Goal: Task Accomplishment & Management: Manage account settings

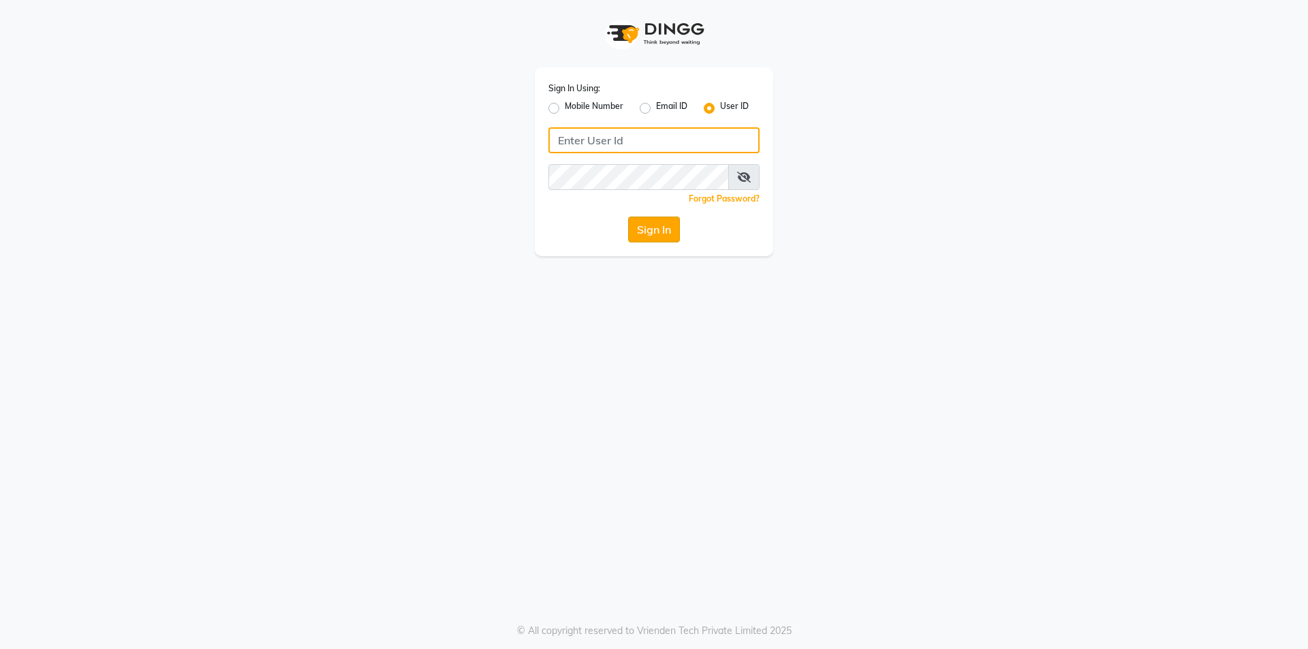
type input "Sandy"
click at [633, 227] on button "Sign In" at bounding box center [654, 230] width 52 height 26
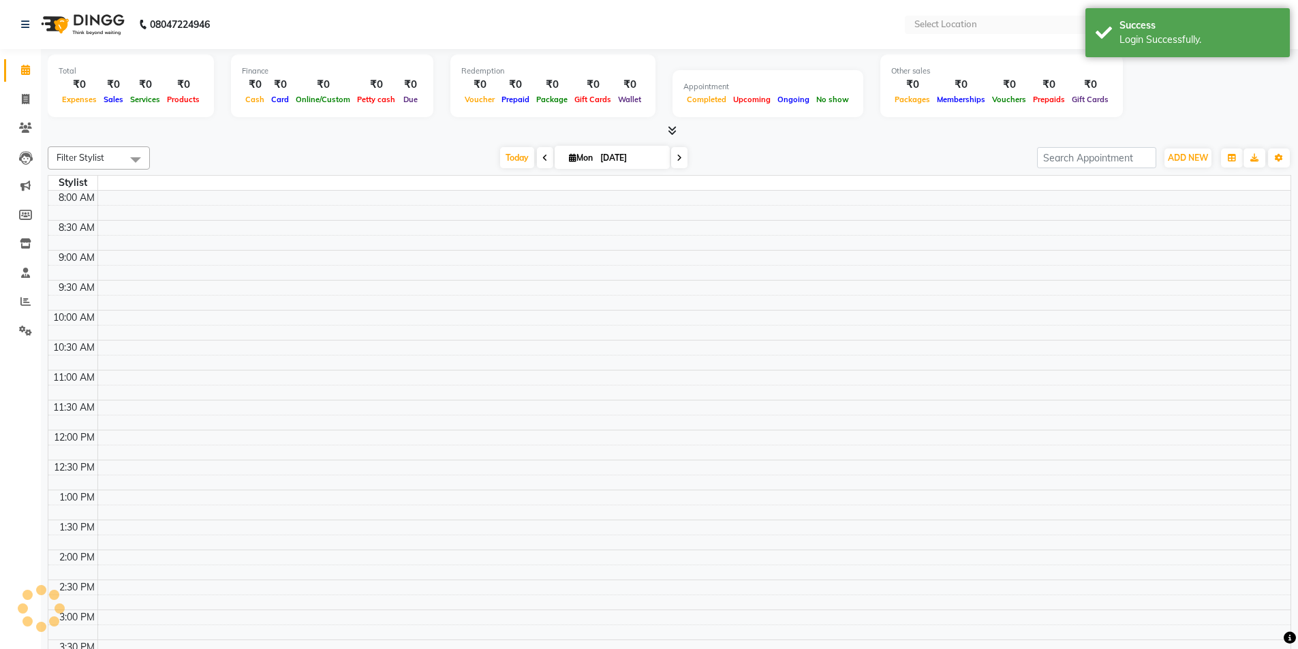
select select "en"
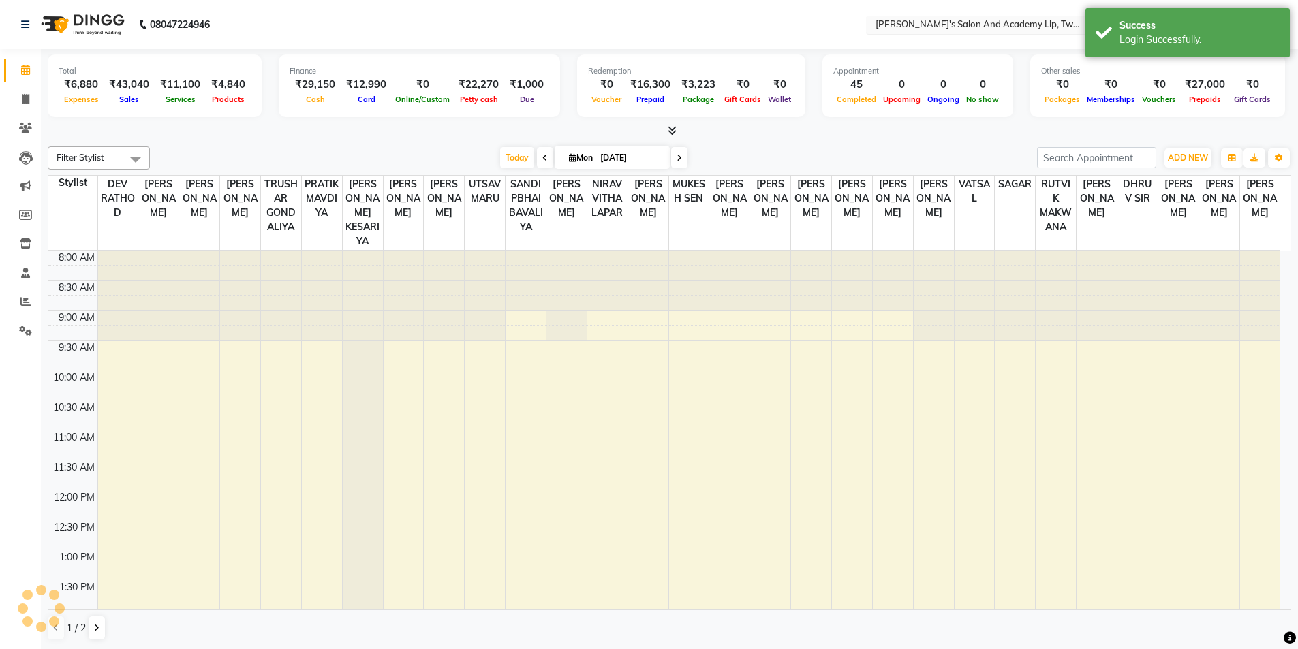
click at [999, 29] on input "text" at bounding box center [972, 26] width 198 height 14
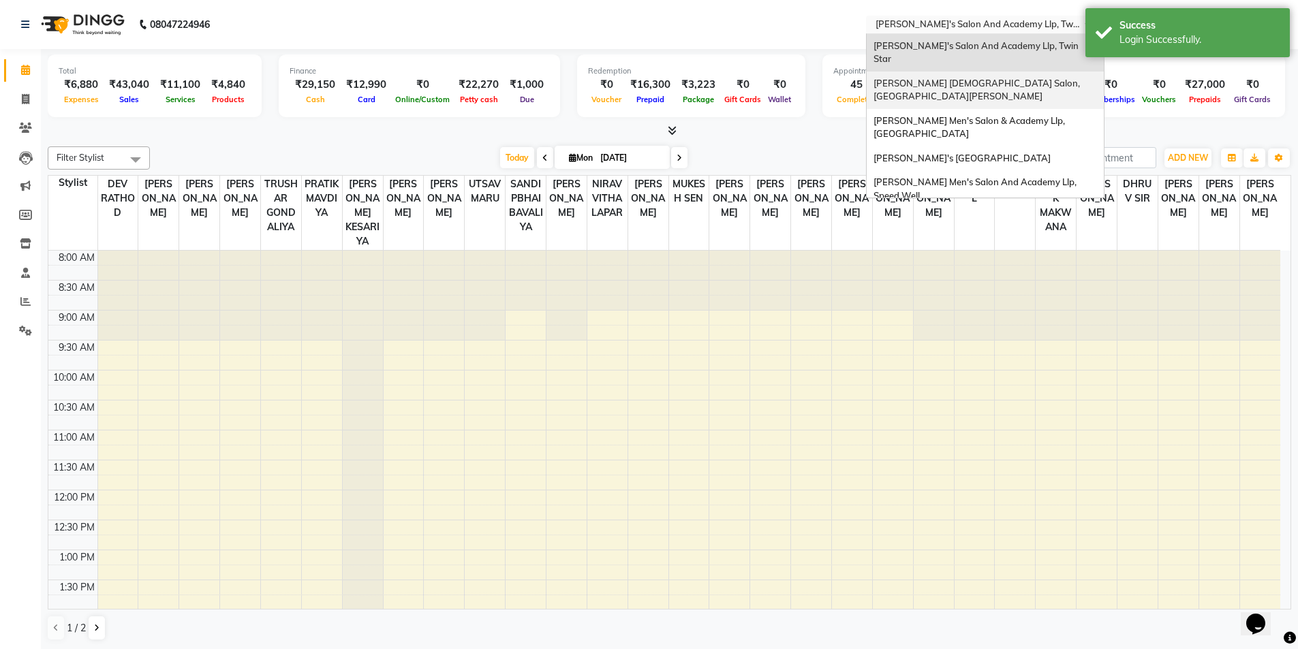
click at [969, 78] on span "Elaine Ladies Salon, Nr Balaji Hall" at bounding box center [977, 90] width 208 height 25
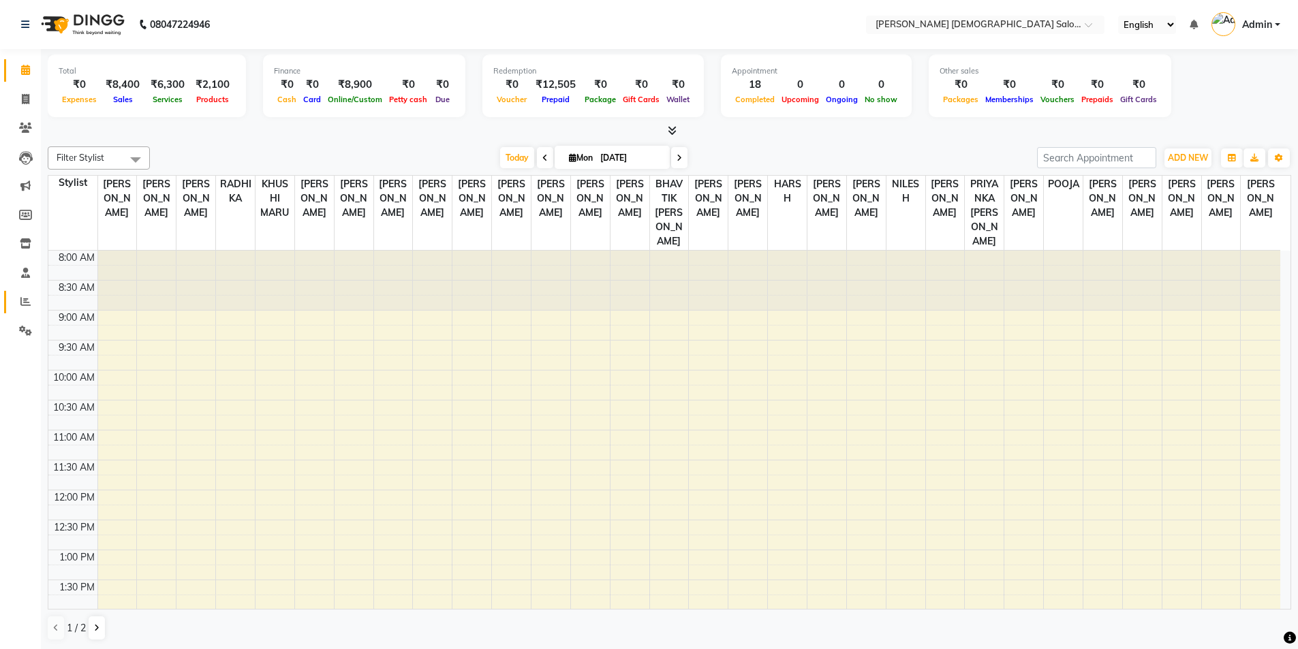
click at [21, 311] on link "Reports" at bounding box center [20, 302] width 33 height 22
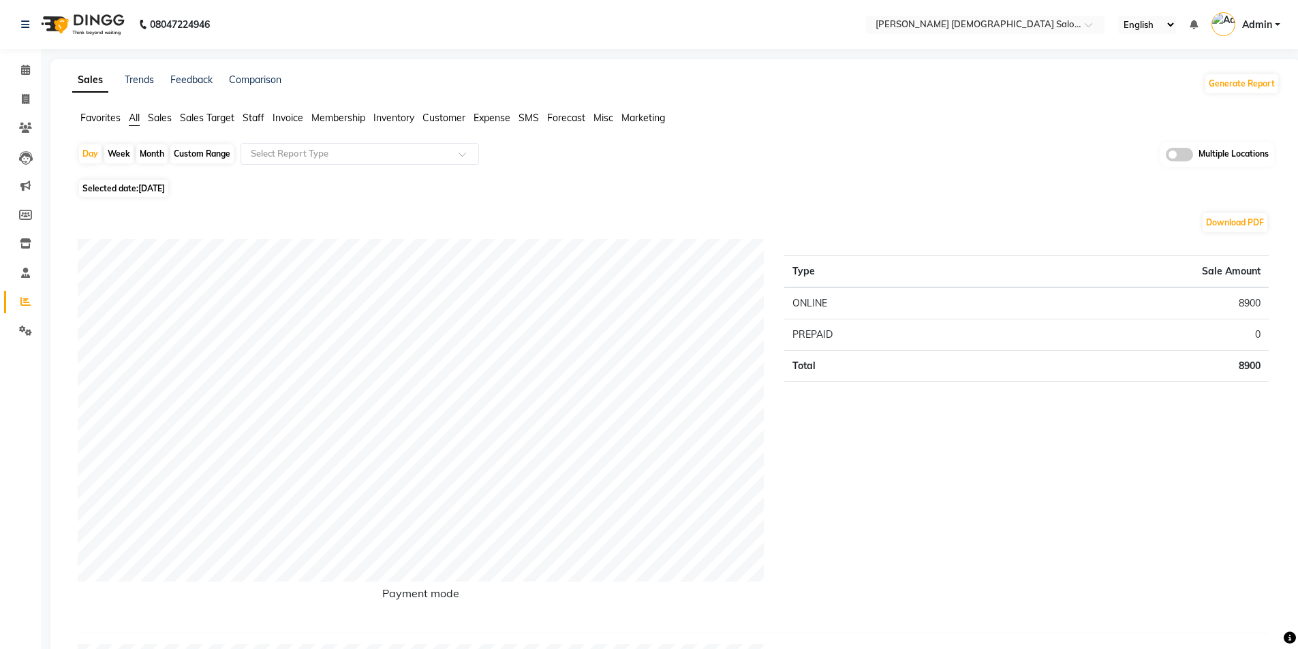
click at [260, 116] on span "Staff" at bounding box center [253, 118] width 22 height 12
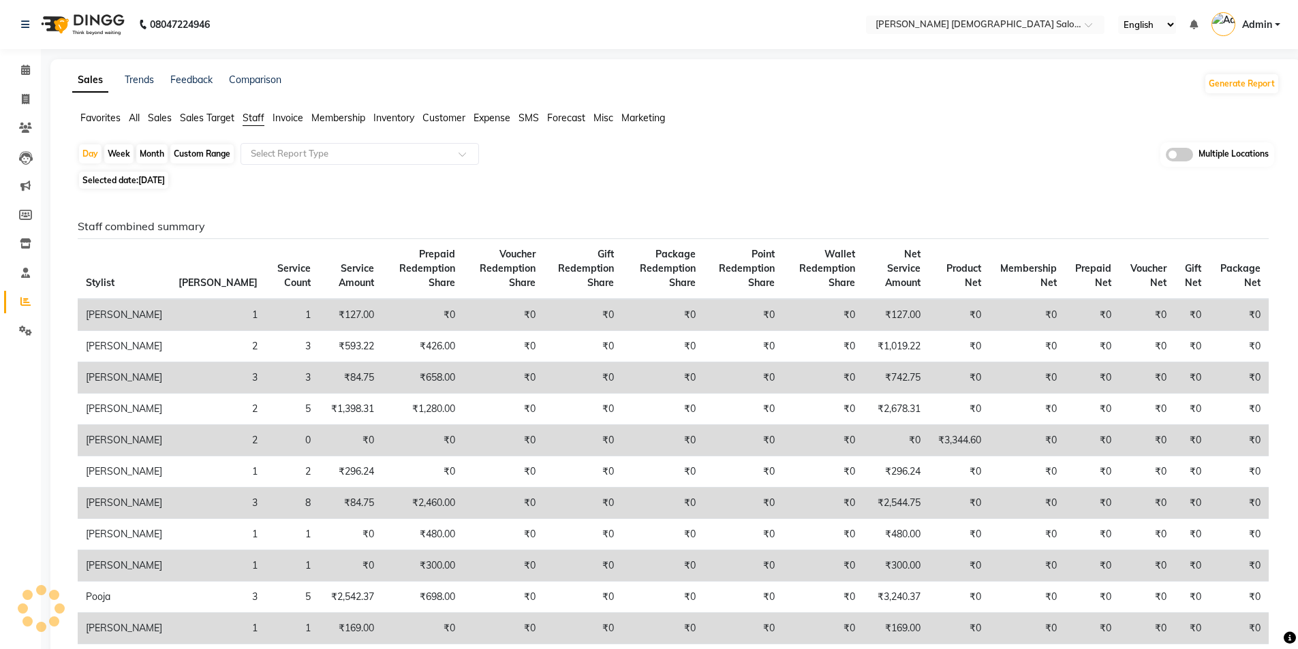
click at [144, 115] on ul "Favorites All Sales Sales Target Staff Invoice Membership Inventory Customer Ex…" at bounding box center [675, 118] width 1207 height 15
click at [136, 115] on span "All" at bounding box center [134, 118] width 11 height 12
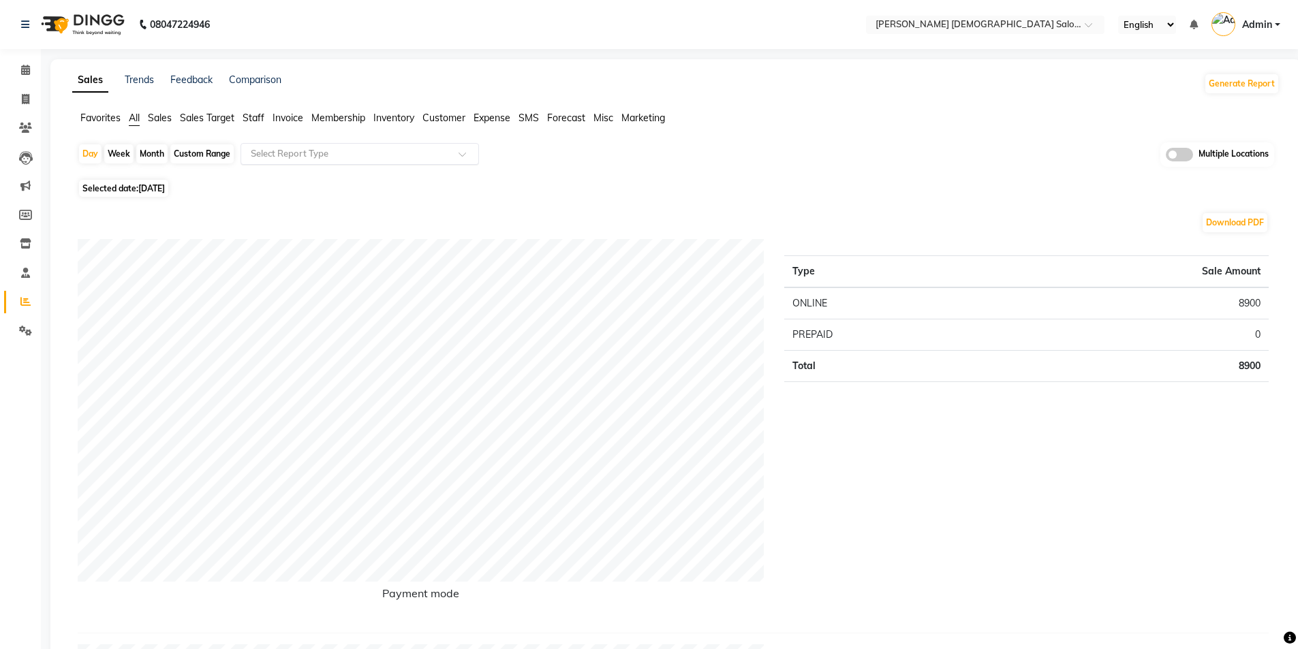
click at [292, 151] on input "text" at bounding box center [346, 154] width 196 height 14
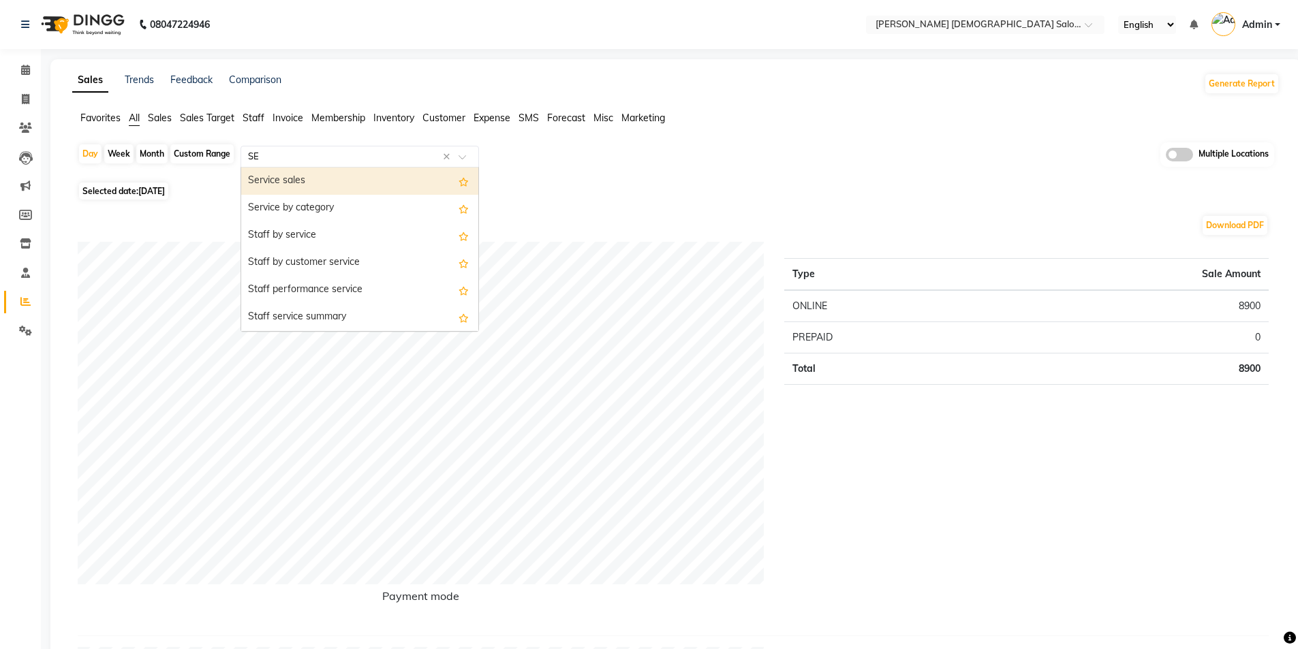
type input "SER"
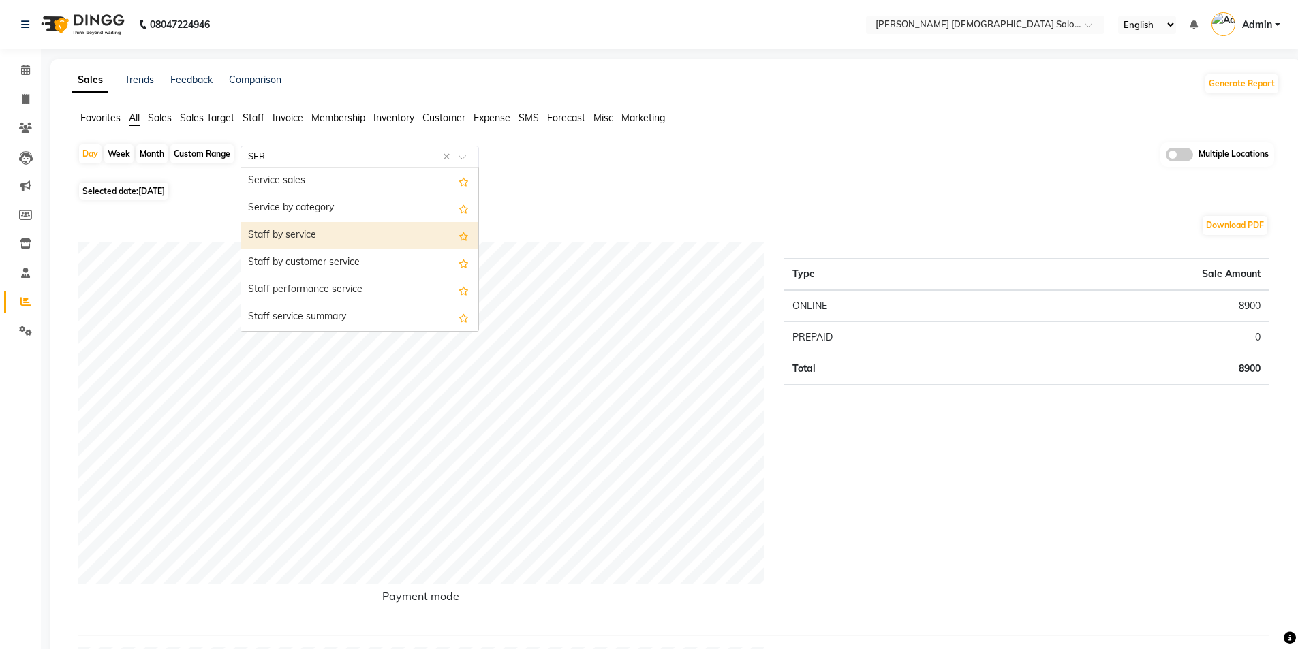
click at [319, 237] on div "Staff by service" at bounding box center [359, 235] width 237 height 27
select select "full_report"
select select "csv"
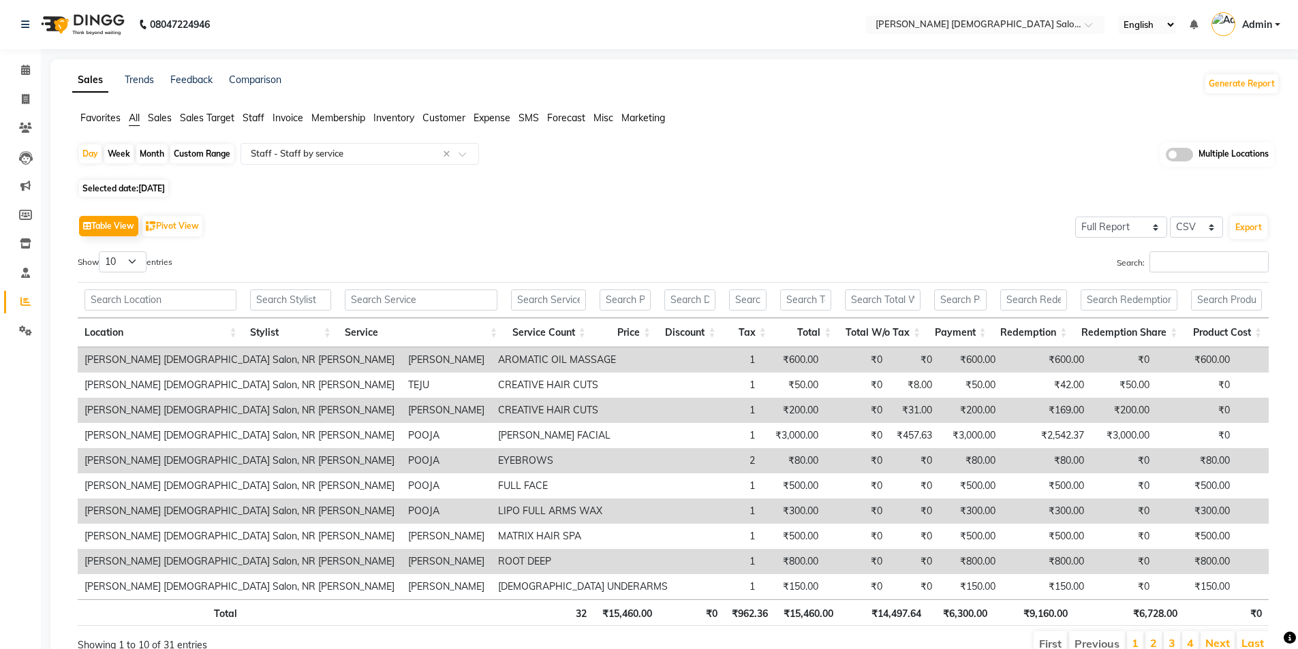
click at [191, 154] on div "Custom Range" at bounding box center [201, 153] width 63 height 19
select select "9"
select select "2025"
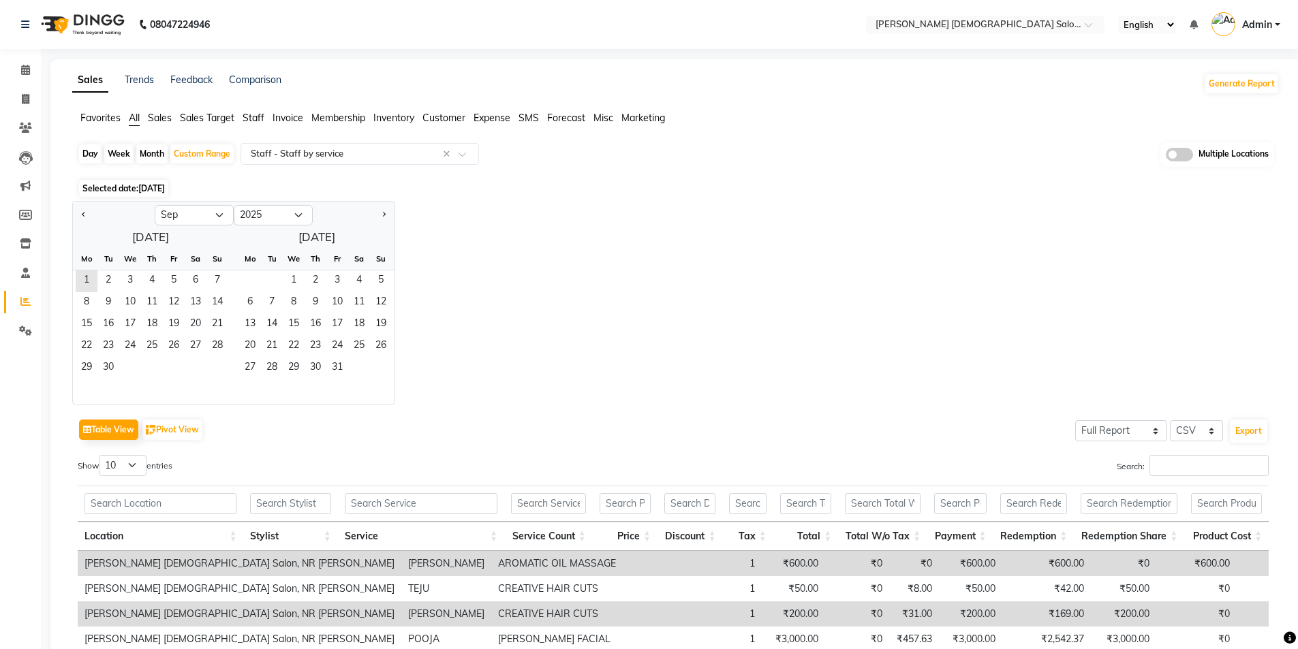
click at [159, 157] on div "Month" at bounding box center [151, 153] width 31 height 19
select select "9"
select select "2025"
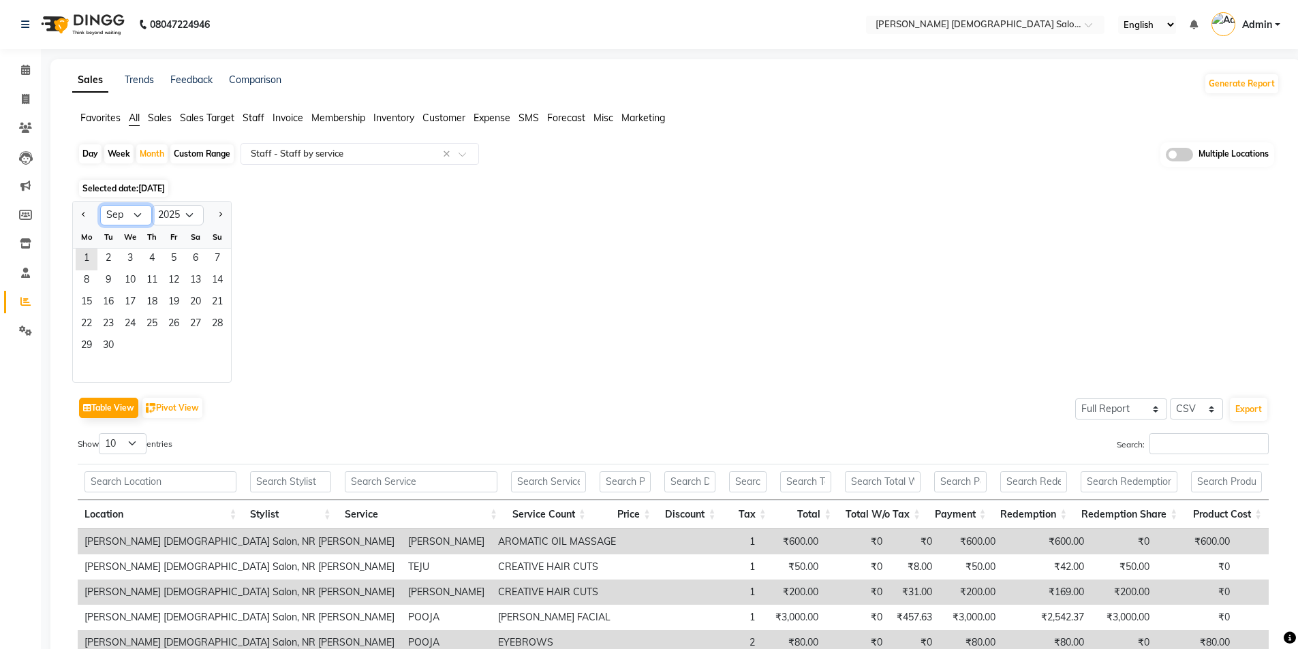
click at [144, 218] on select "Jan Feb Mar Apr May Jun Jul Aug Sep Oct Nov Dec" at bounding box center [126, 215] width 52 height 20
select select "8"
click at [100, 205] on select "Jan Feb Mar Apr May Jun Jul Aug Sep Oct Nov Dec" at bounding box center [126, 215] width 52 height 20
drag, startPoint x: 172, startPoint y: 253, endPoint x: 208, endPoint y: 266, distance: 38.4
click at [173, 253] on span "1" at bounding box center [174, 260] width 22 height 22
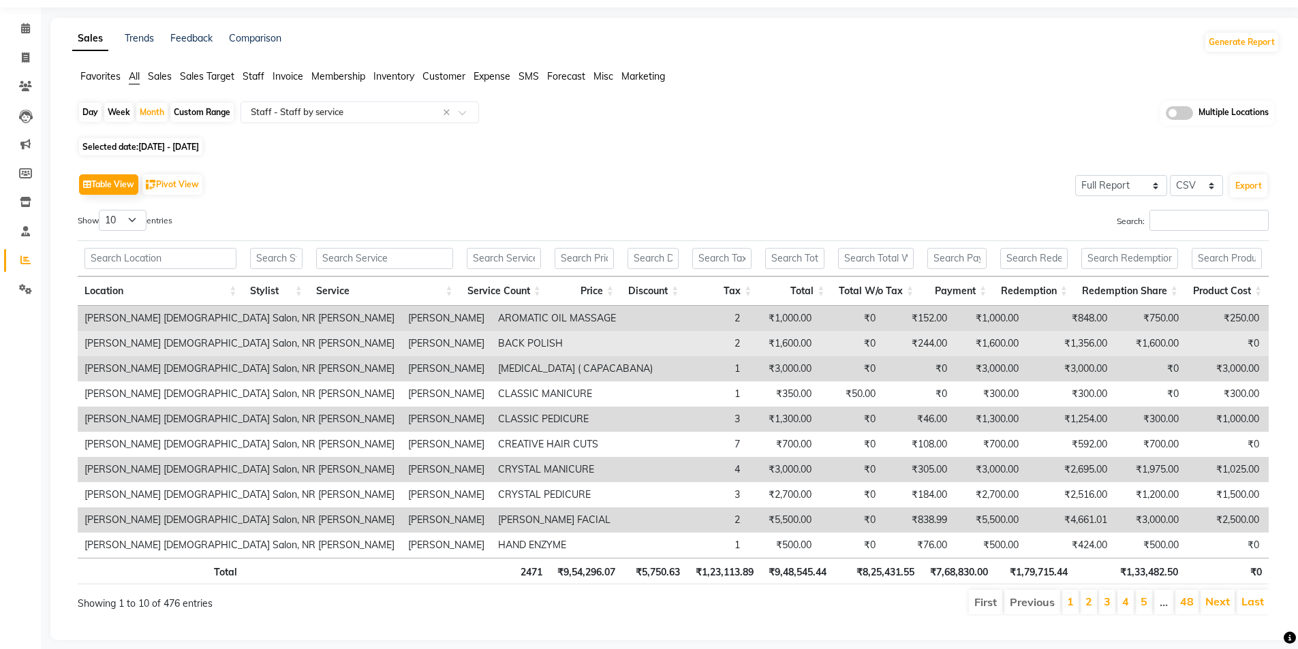
scroll to position [63, 0]
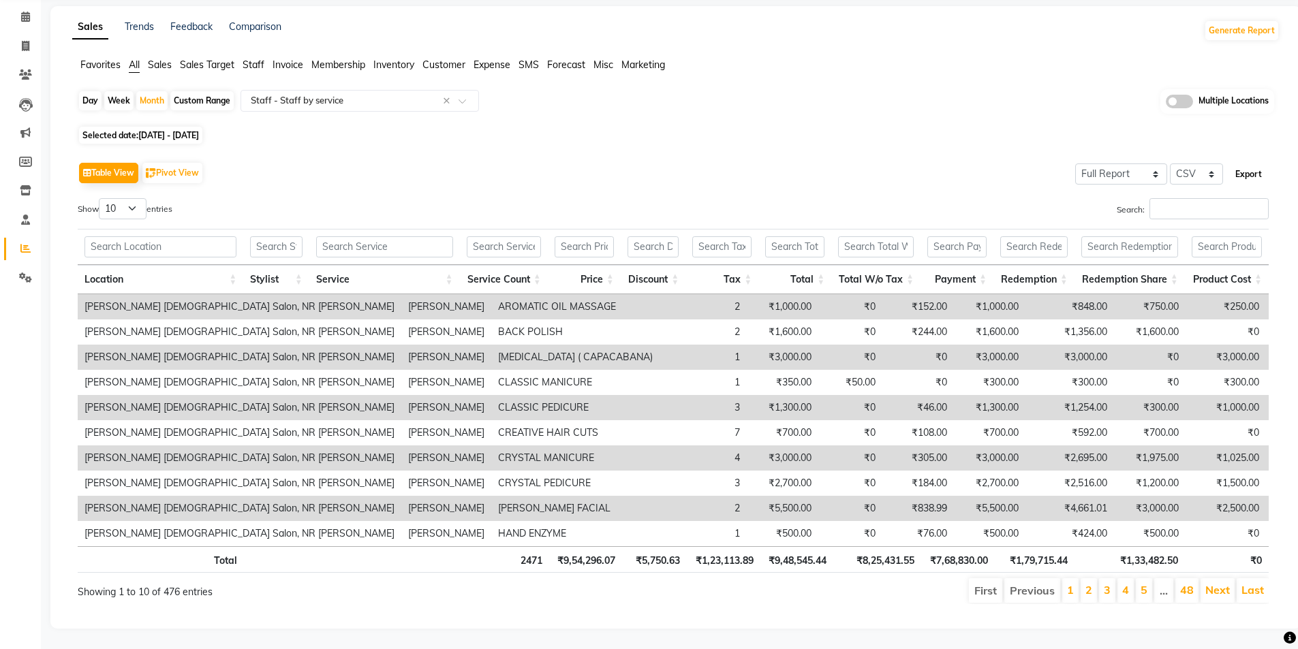
click at [1248, 168] on button "Export" at bounding box center [1247, 174] width 37 height 23
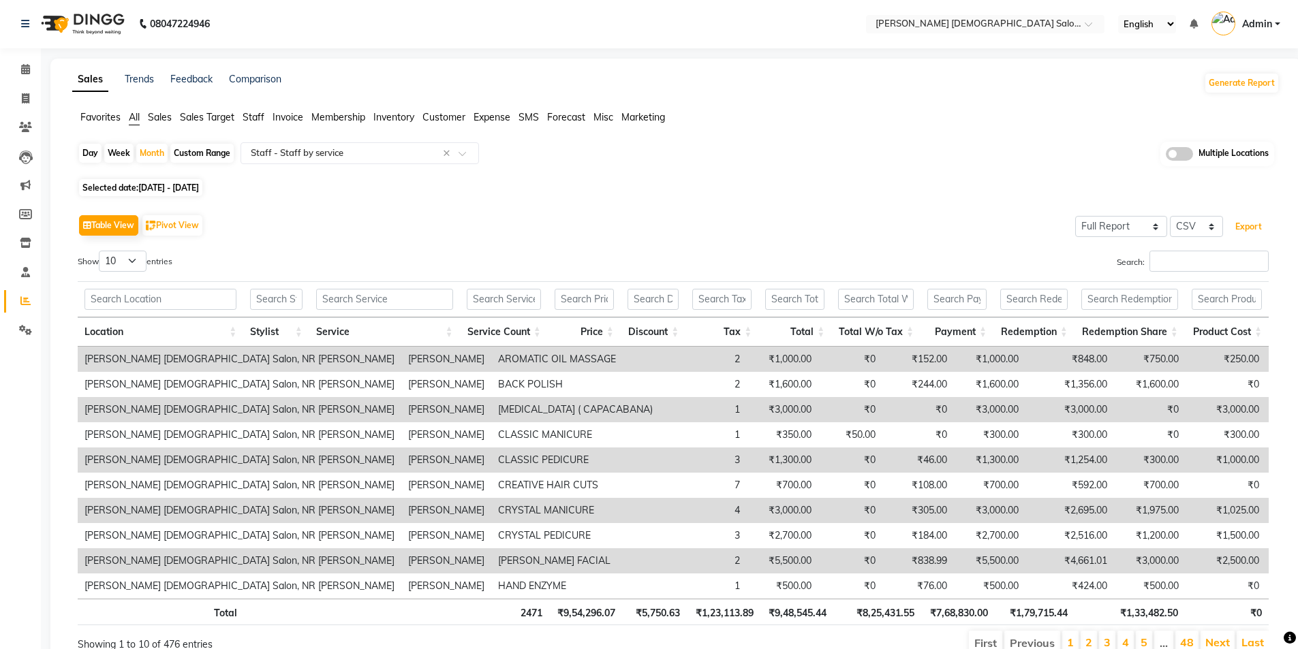
scroll to position [0, 0]
click at [957, 33] on ng-select "Select Location × Elaine Ladies Salon, Nr Balaji Hall" at bounding box center [985, 25] width 238 height 18
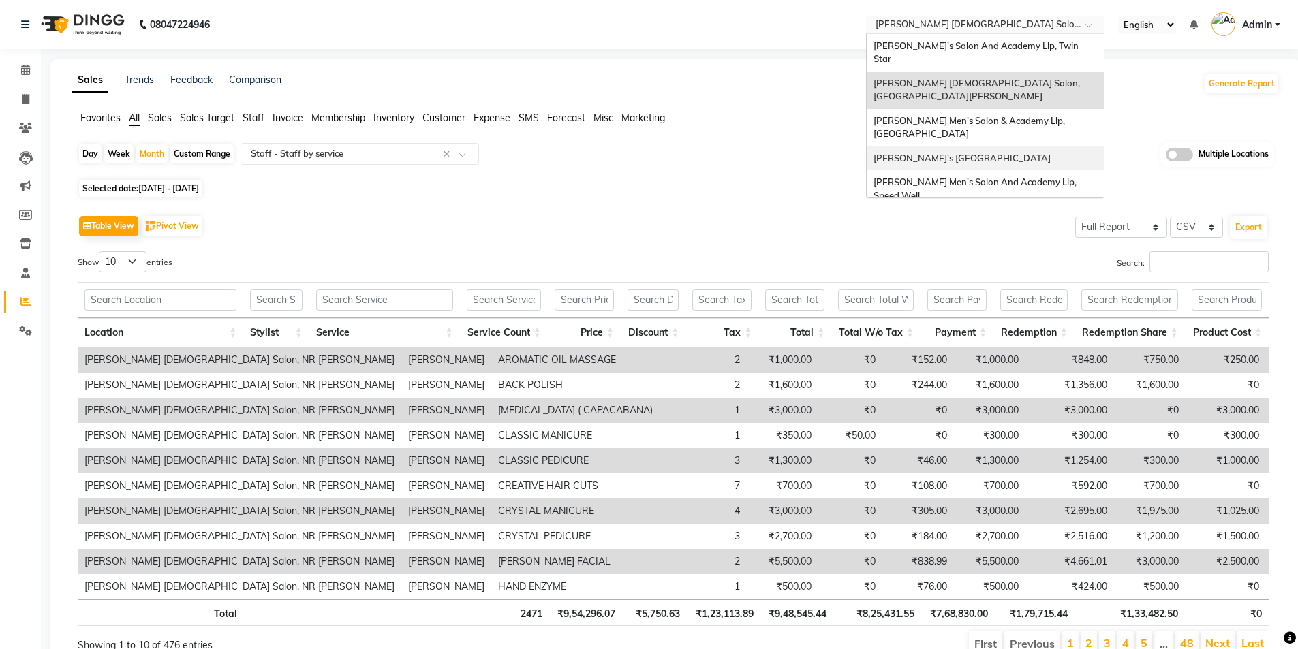
scroll to position [46, 0]
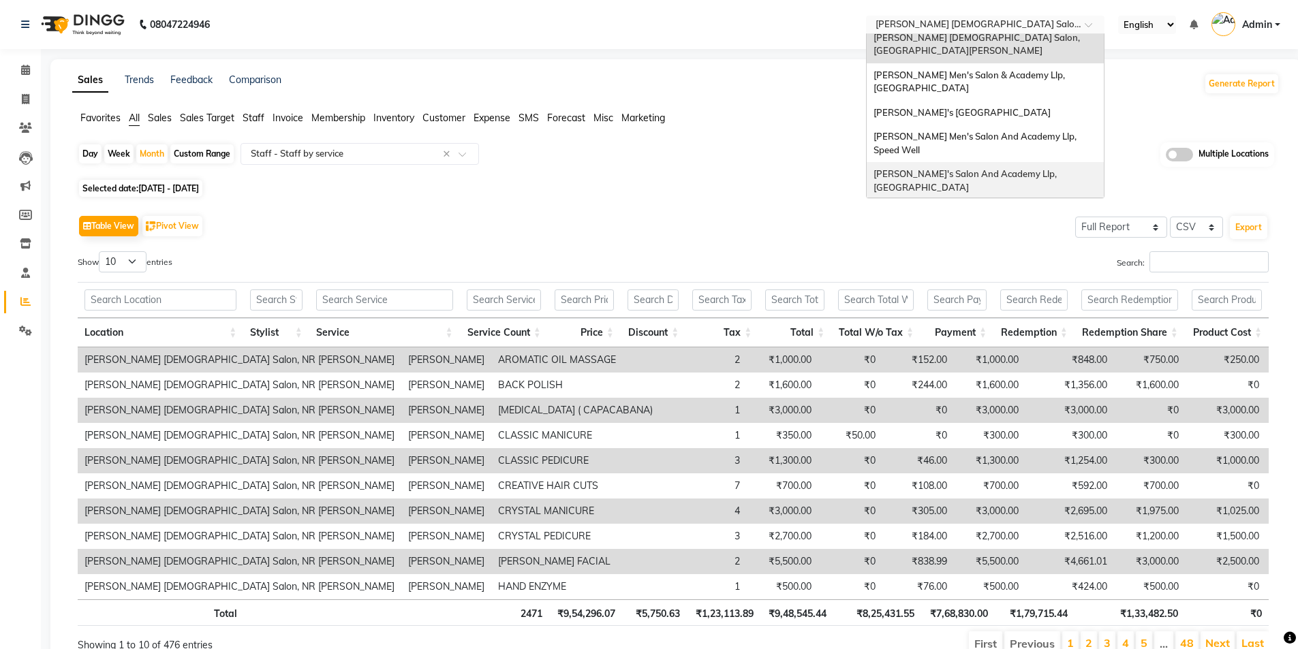
click at [1017, 168] on span "[PERSON_NAME]'s Salon And Academy Llp, [GEOGRAPHIC_DATA]" at bounding box center [965, 180] width 185 height 25
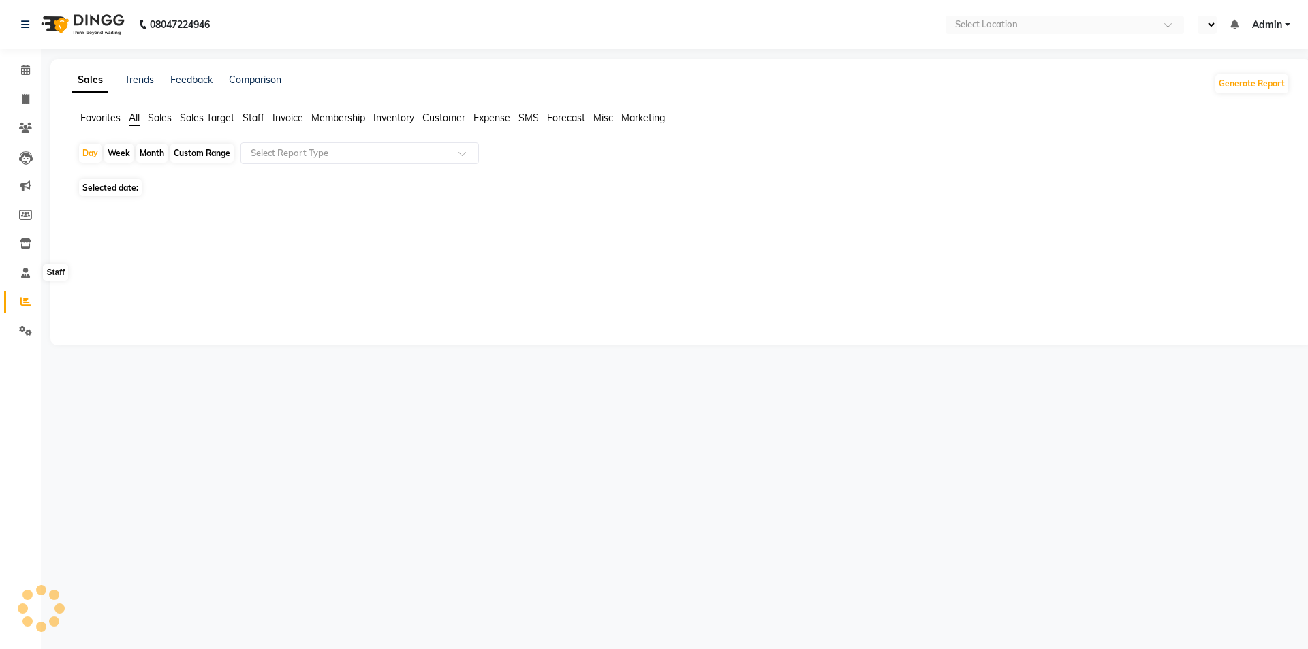
select select "en"
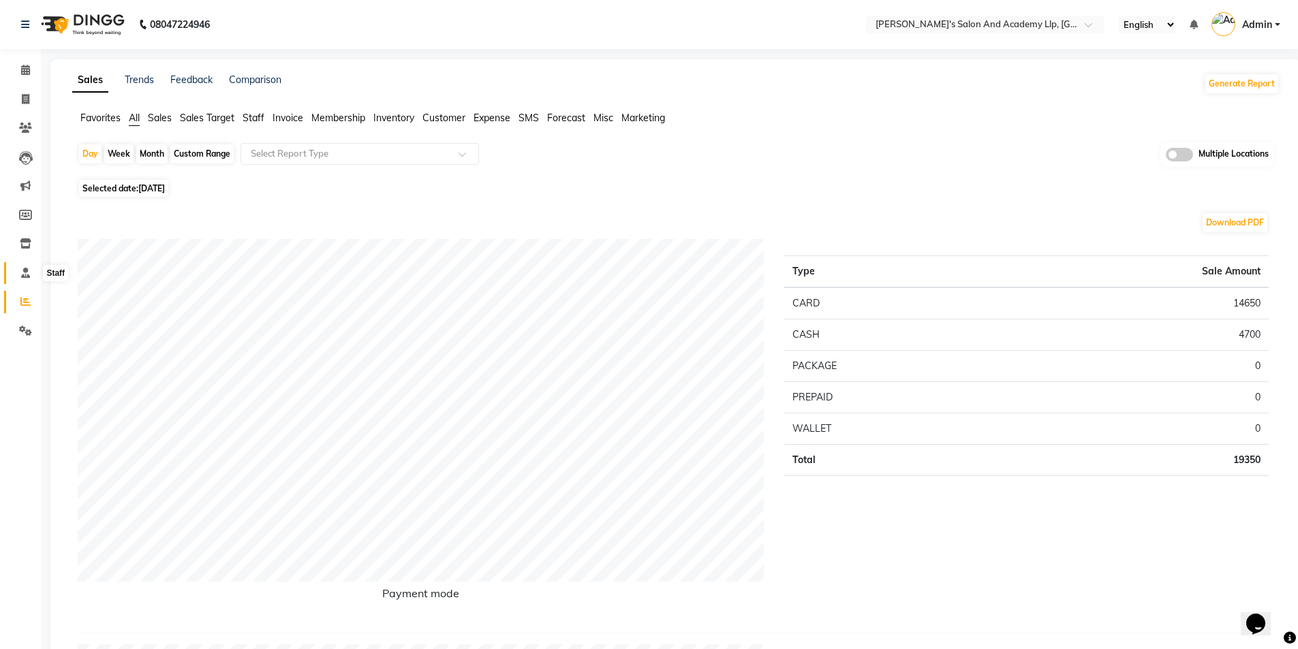
click at [23, 274] on icon at bounding box center [25, 273] width 9 height 10
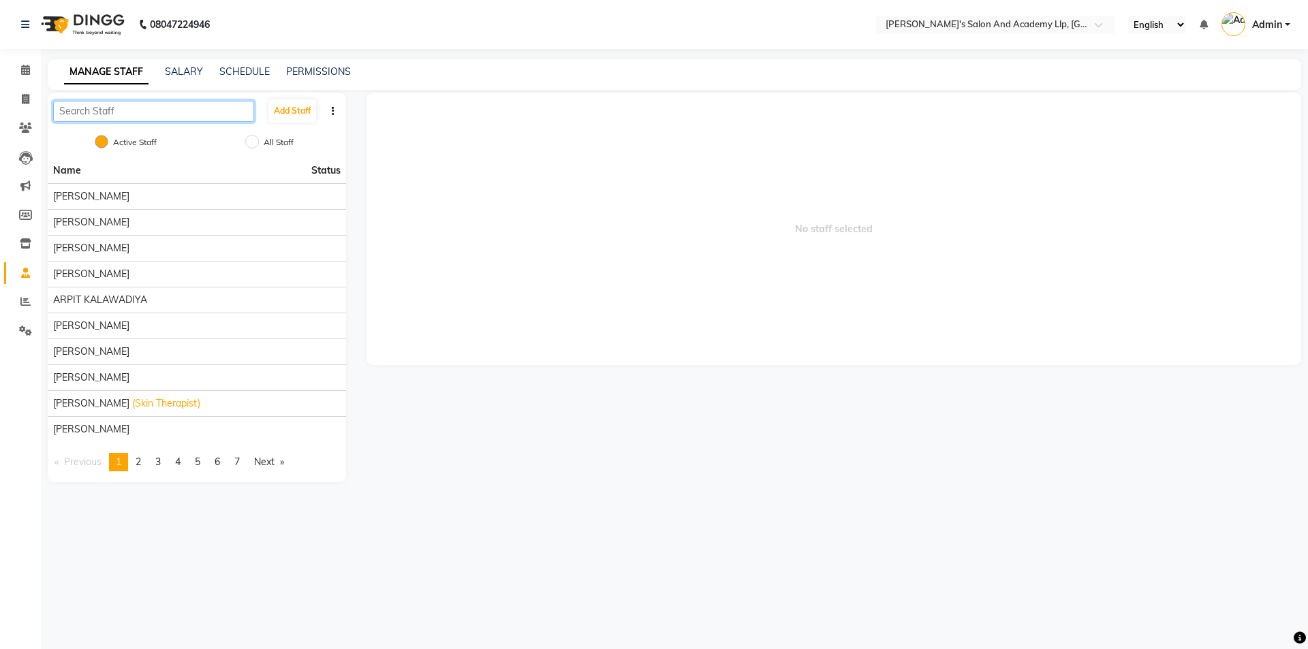
click at [151, 110] on input "text" at bounding box center [153, 111] width 201 height 21
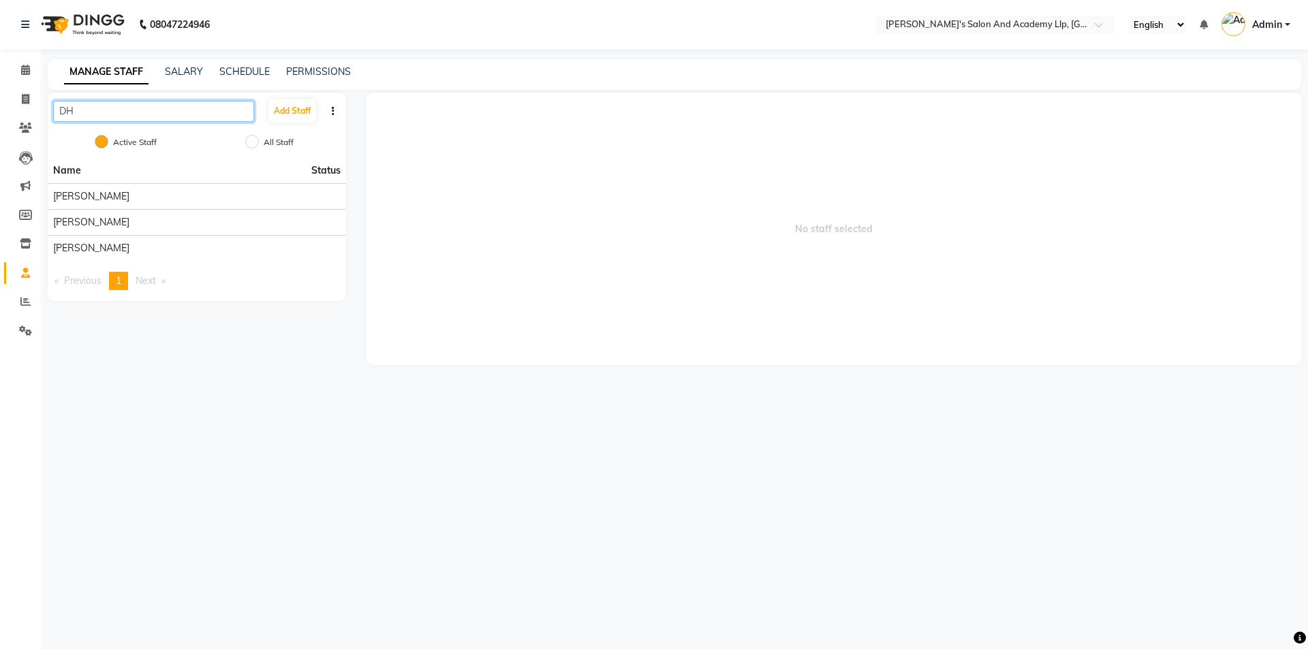
type input "DHR"
drag, startPoint x: 129, startPoint y: 108, endPoint x: 0, endPoint y: 107, distance: 129.4
click at [0, 108] on app-home "08047224946 Select Location × Sandy Men's Salon And Academy Llp, University Roa…" at bounding box center [654, 193] width 1308 height 386
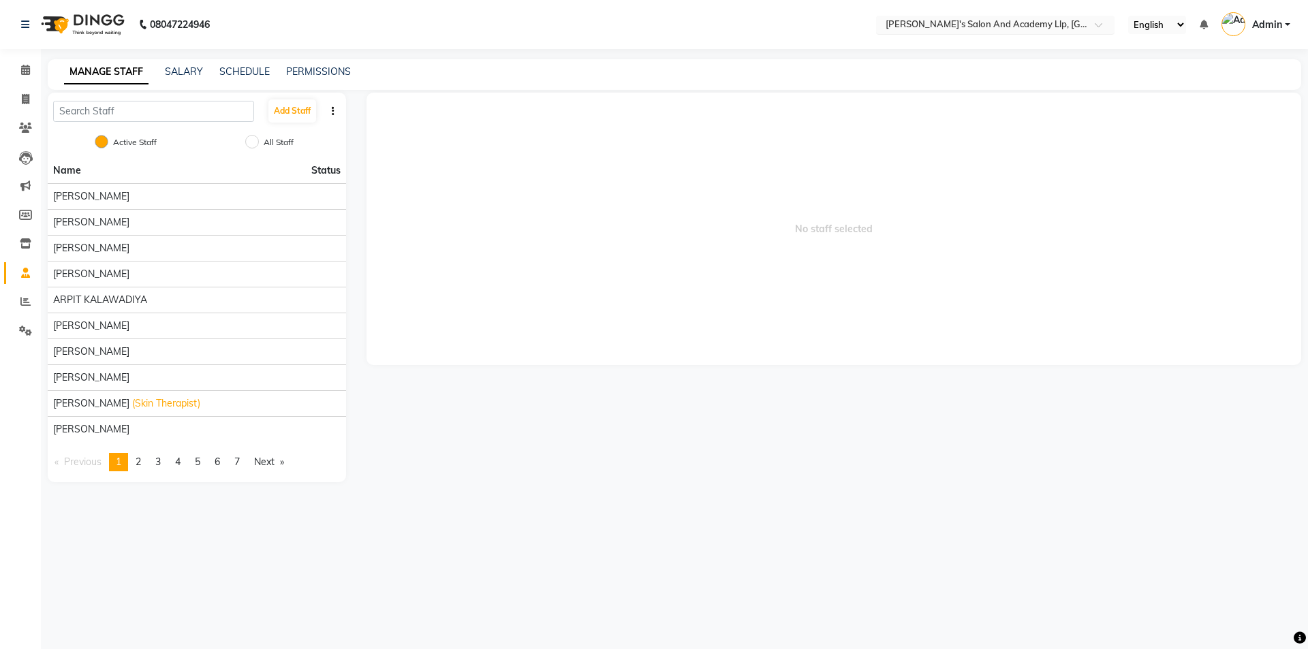
click at [1023, 24] on input "text" at bounding box center [982, 26] width 198 height 14
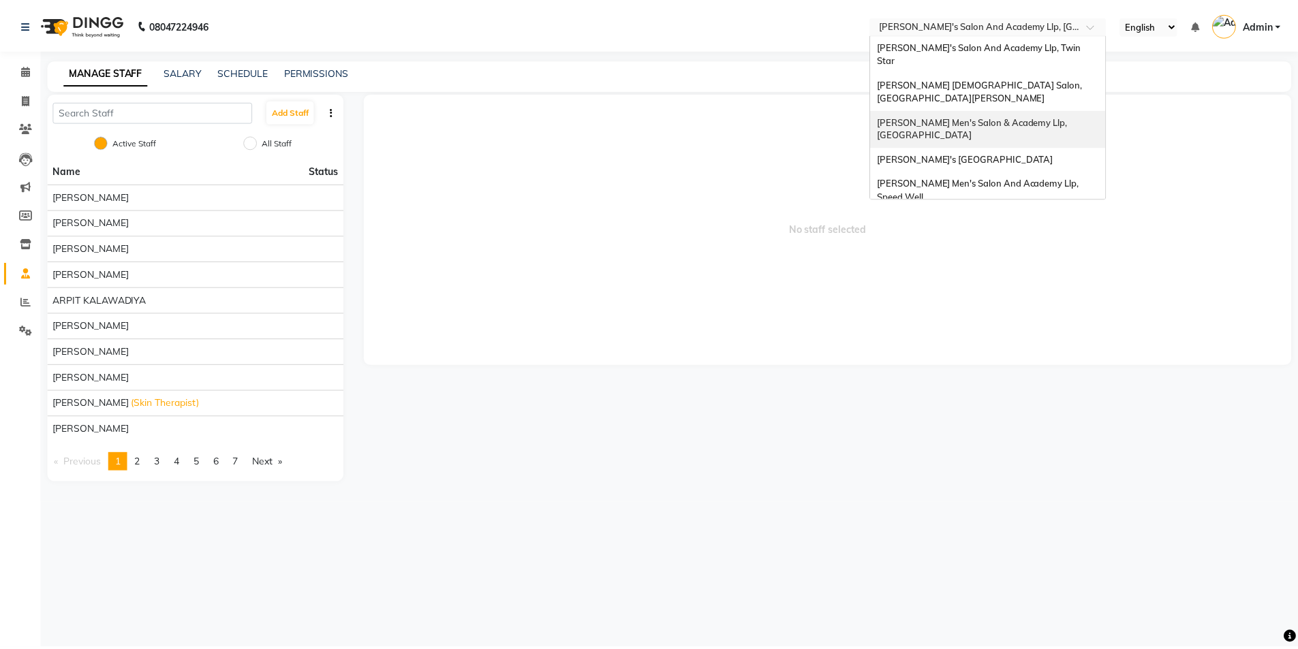
scroll to position [46, 0]
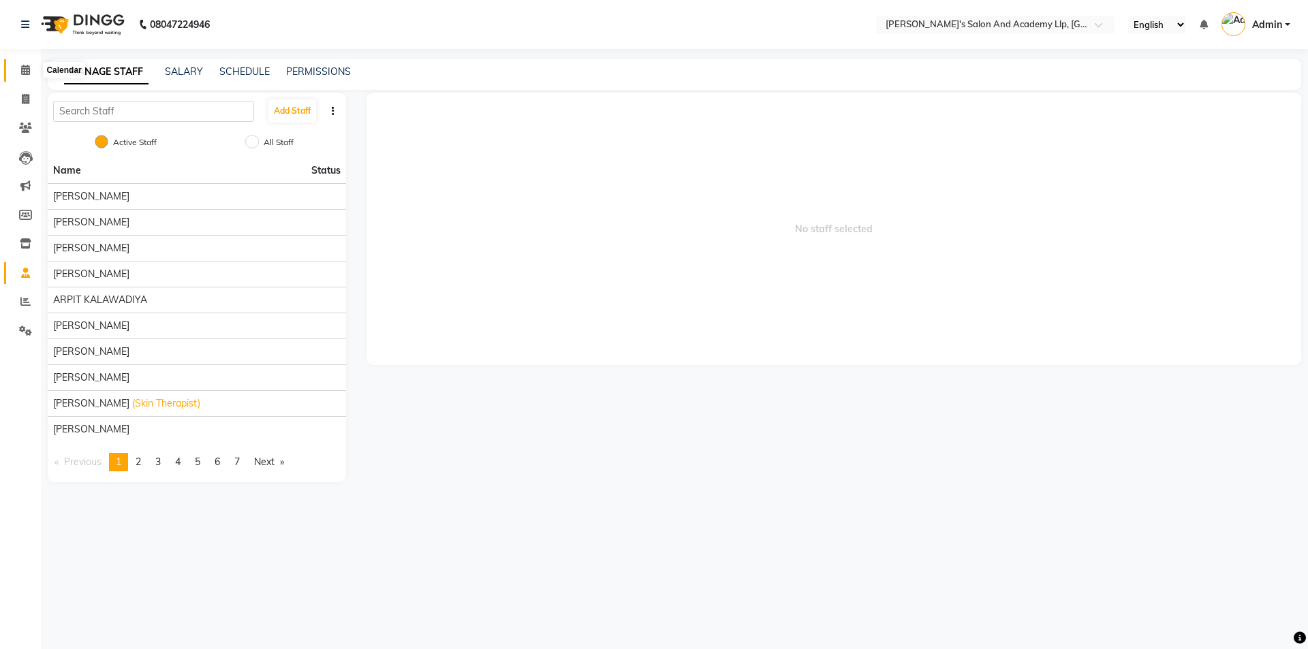
click at [29, 66] on icon at bounding box center [25, 70] width 9 height 10
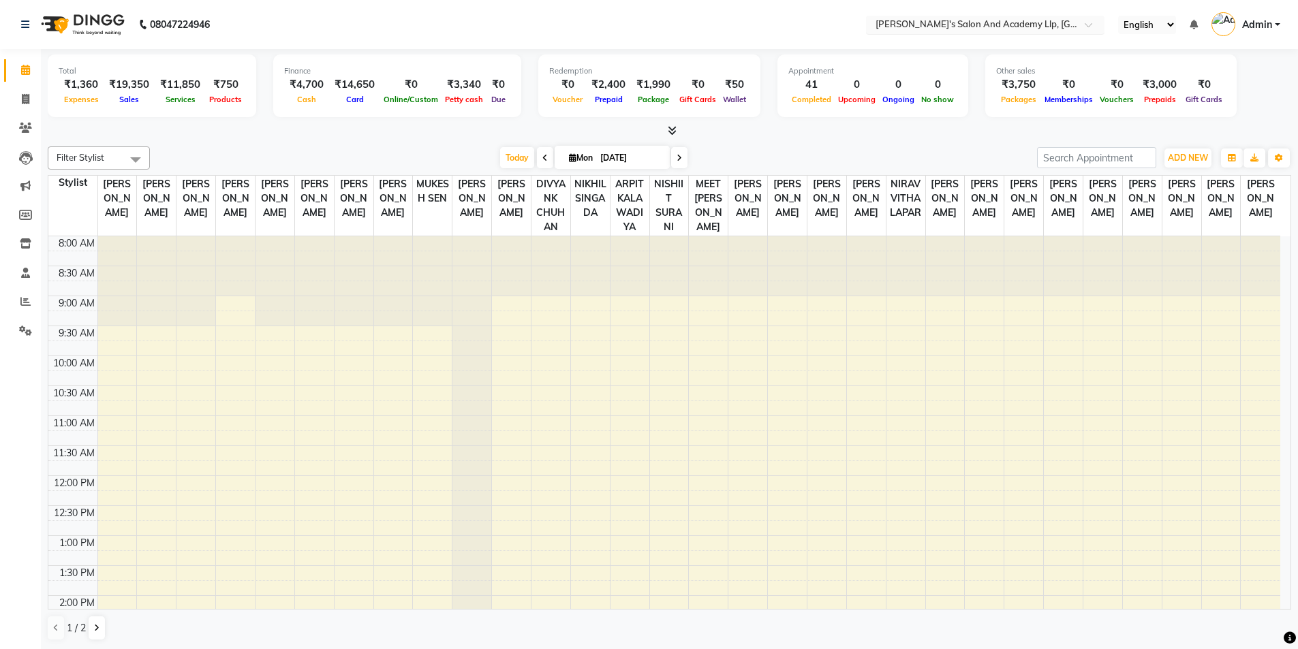
click at [1006, 23] on input "text" at bounding box center [972, 26] width 198 height 14
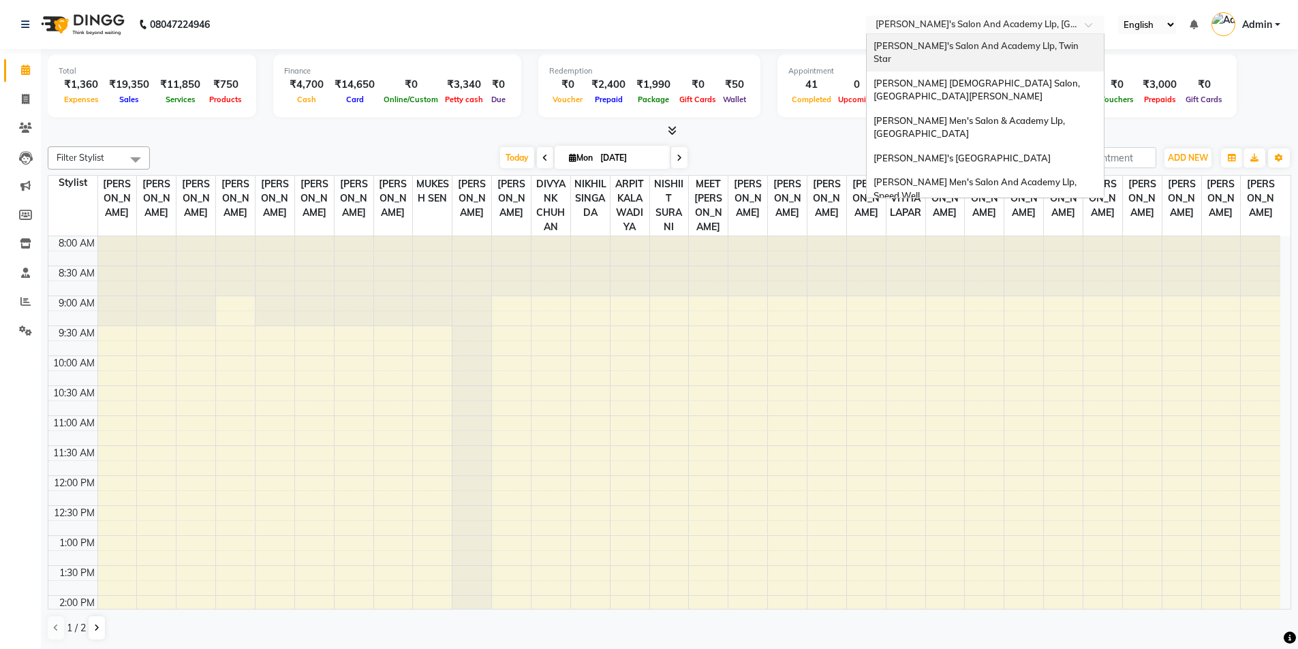
click at [1001, 43] on span "Sandy Men's Salon And Academy Llp, Twin Star" at bounding box center [976, 52] width 207 height 25
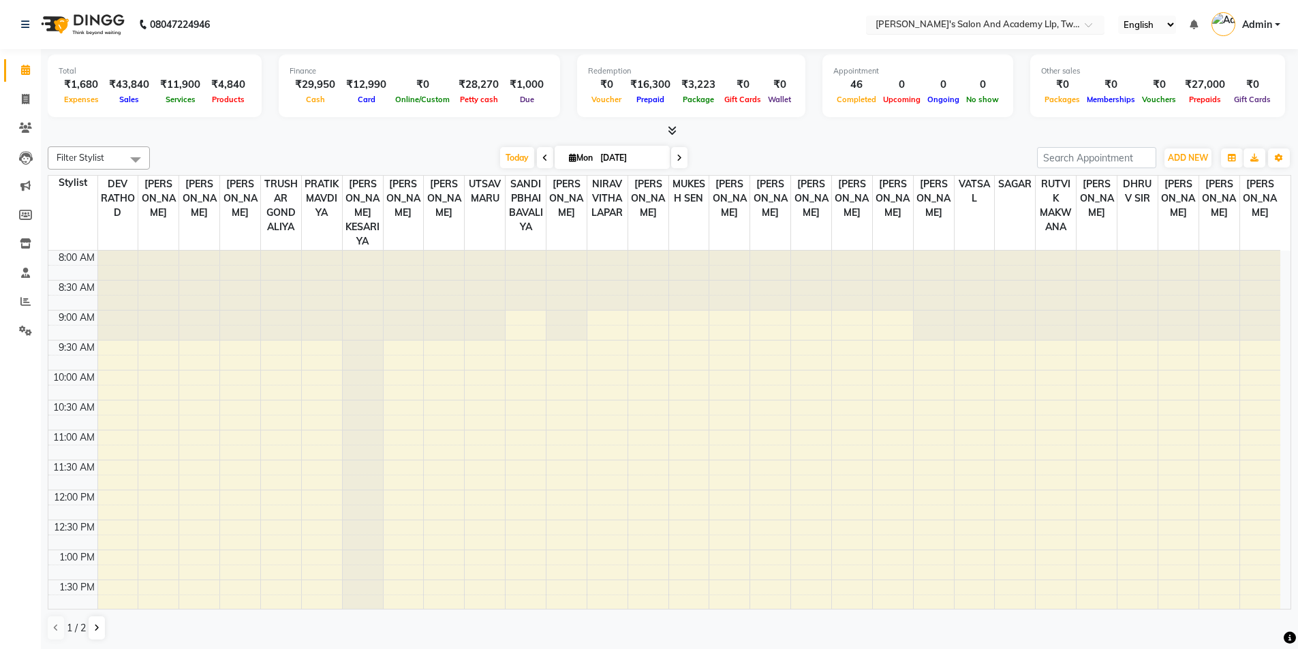
click at [1037, 14] on nav "08047224946 Select Location × [PERSON_NAME]'s Salon And Academy Llp, Twin Star …" at bounding box center [649, 24] width 1298 height 49
click at [1035, 22] on input "text" at bounding box center [972, 26] width 198 height 14
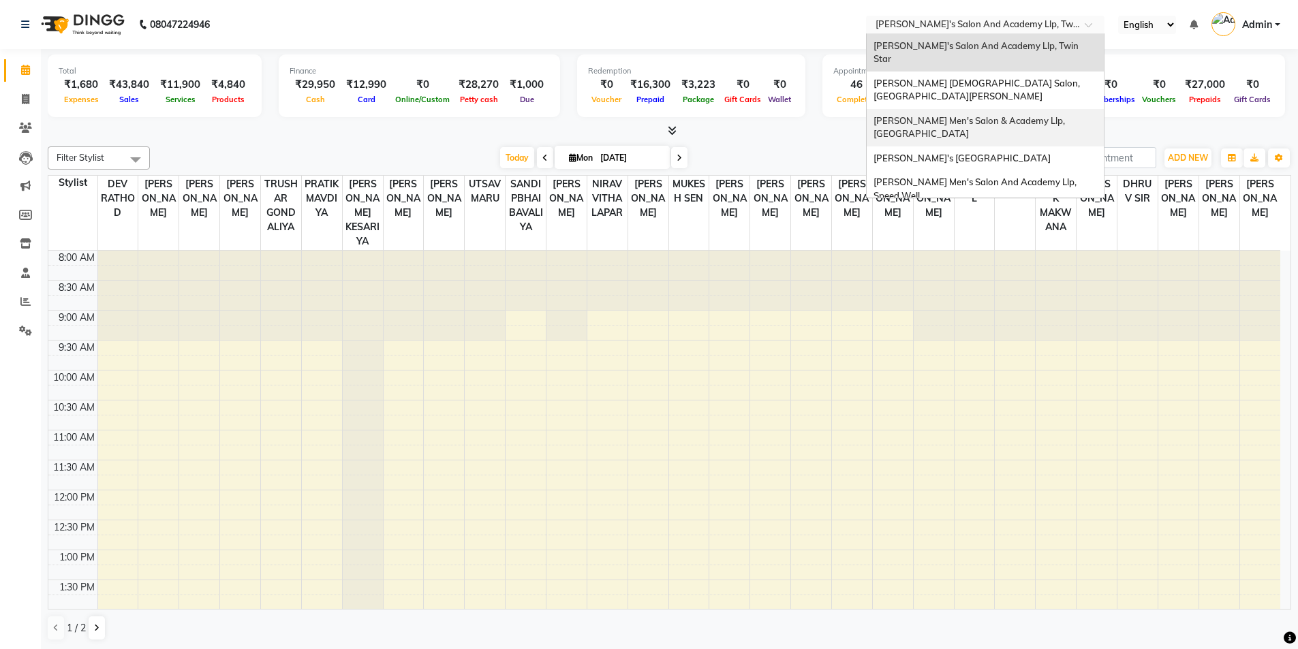
click at [1029, 109] on div "[PERSON_NAME] Men's Salon & Academy Llp, [GEOGRAPHIC_DATA]" at bounding box center [984, 127] width 237 height 37
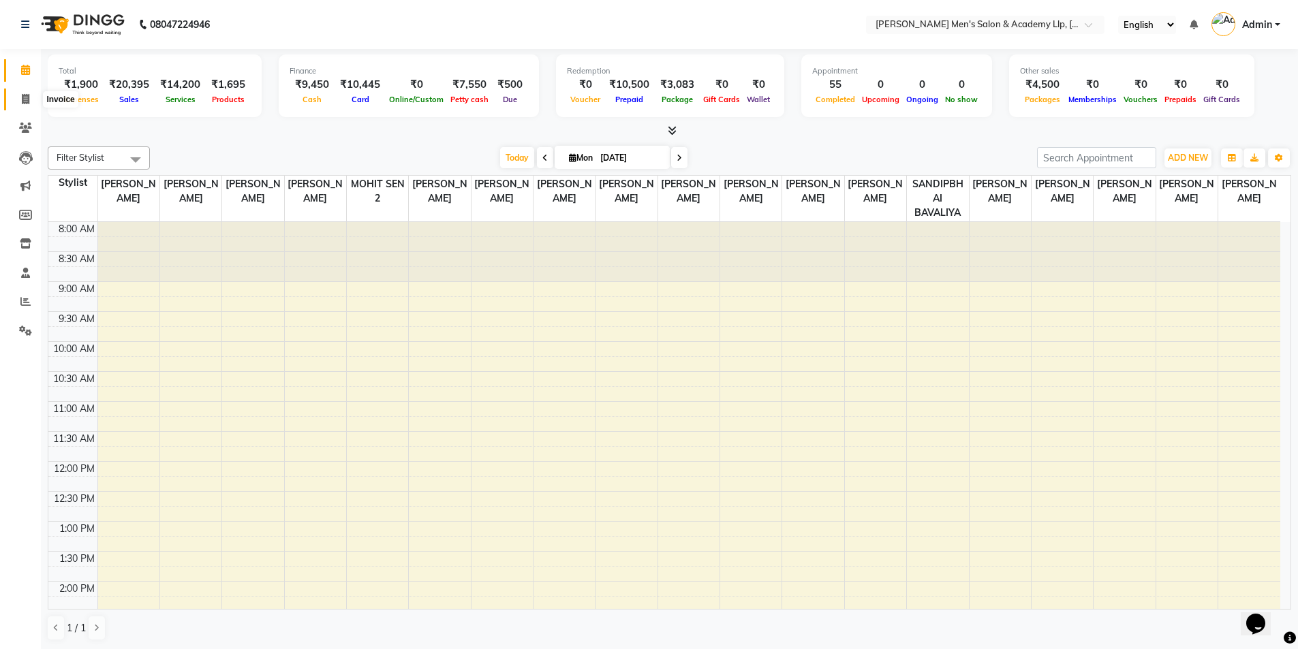
click at [25, 97] on icon at bounding box center [25, 99] width 7 height 10
select select "service"
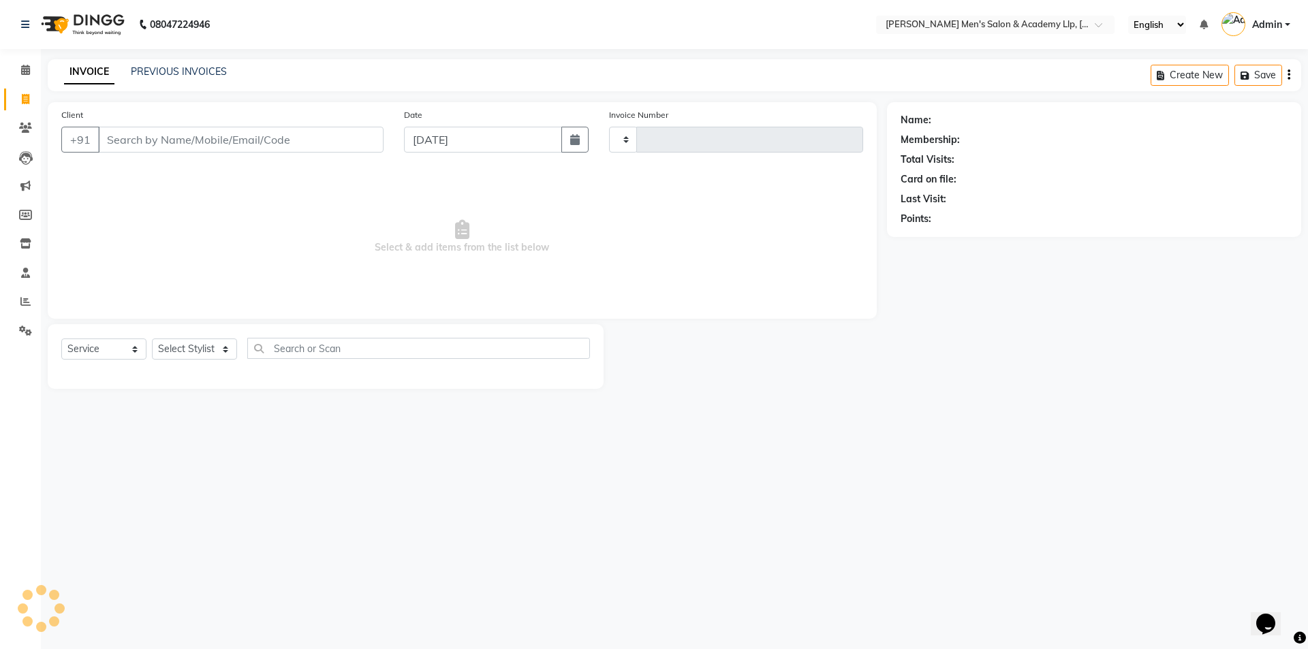
type input "5318"
select select "8248"
click at [170, 71] on link "PREVIOUS INVOICES" at bounding box center [179, 71] width 96 height 12
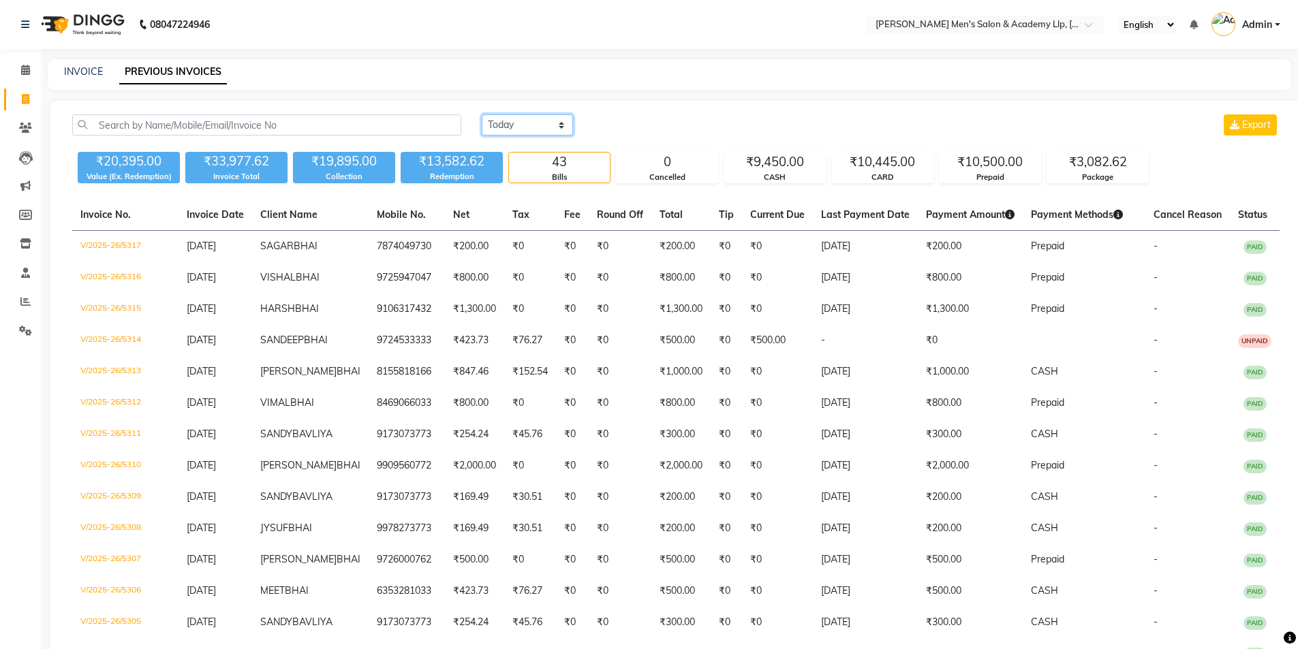
click at [503, 126] on select "[DATE] [DATE] Custom Range" at bounding box center [527, 124] width 91 height 21
select select "range"
click at [482, 114] on select "[DATE] [DATE] Custom Range" at bounding box center [527, 124] width 91 height 21
click at [648, 124] on input "[DATE]" at bounding box center [638, 125] width 95 height 19
select select "9"
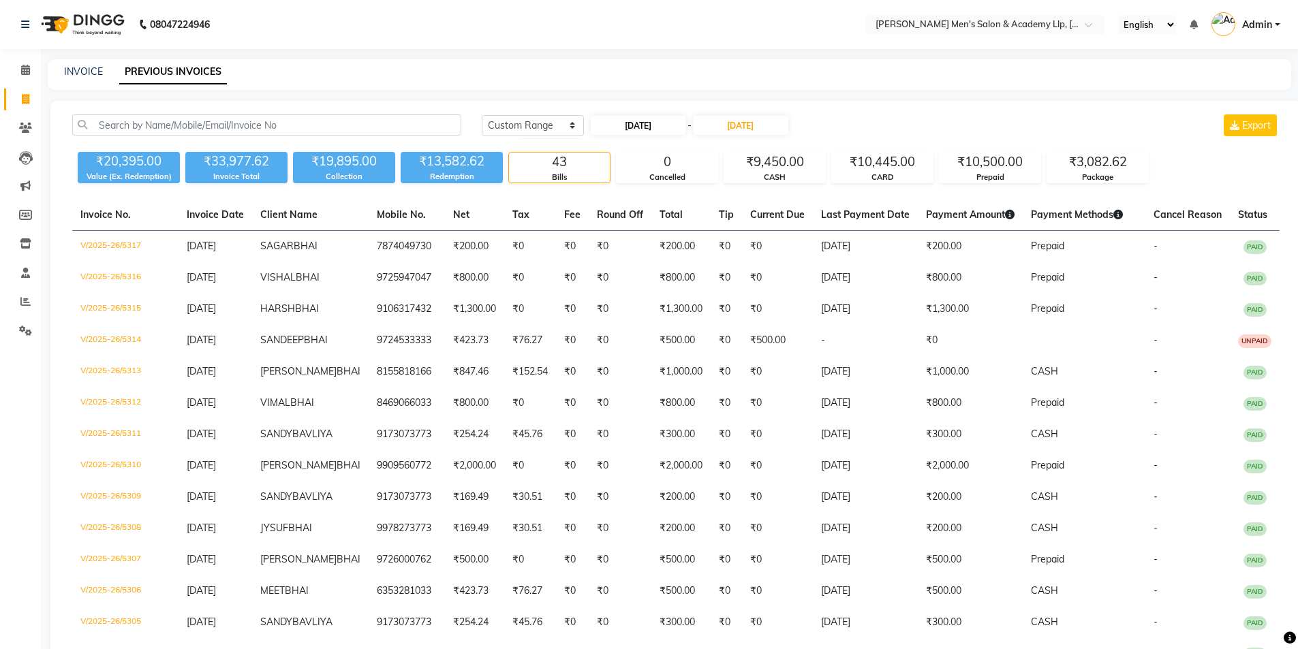
select select "2025"
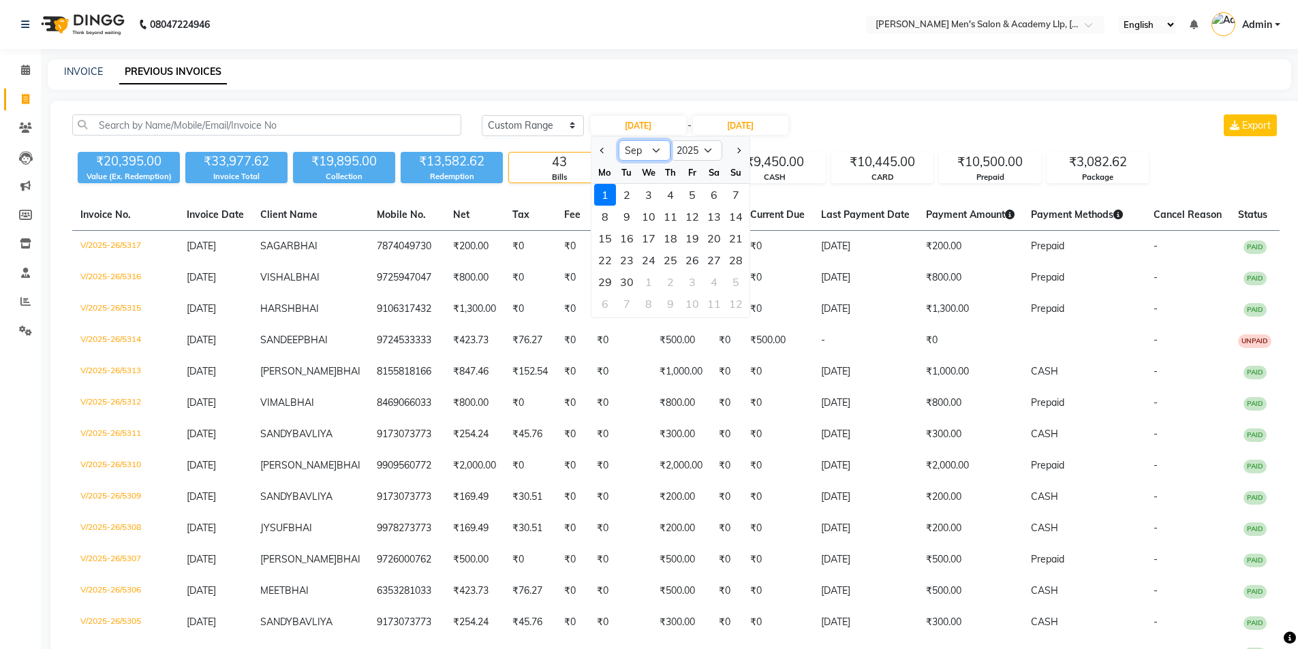
drag, startPoint x: 639, startPoint y: 148, endPoint x: 635, endPoint y: 159, distance: 11.6
click at [639, 148] on select "Jan Feb Mar Apr May Jun [DATE] Aug Sep Oct Nov Dec" at bounding box center [644, 150] width 52 height 20
select select "8"
click at [618, 140] on select "Jan Feb Mar Apr May Jun [DATE] Aug Sep Oct Nov Dec" at bounding box center [644, 150] width 52 height 20
click at [690, 193] on div "1" at bounding box center [692, 195] width 22 height 22
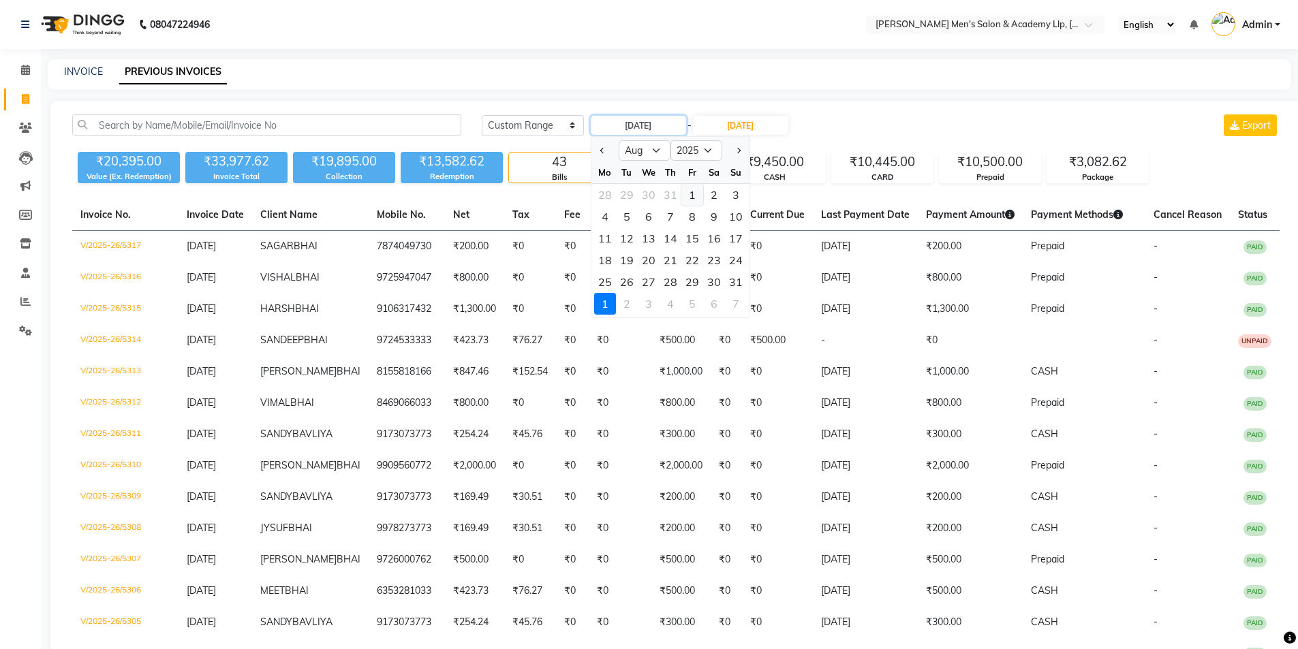
type input "[DATE]"
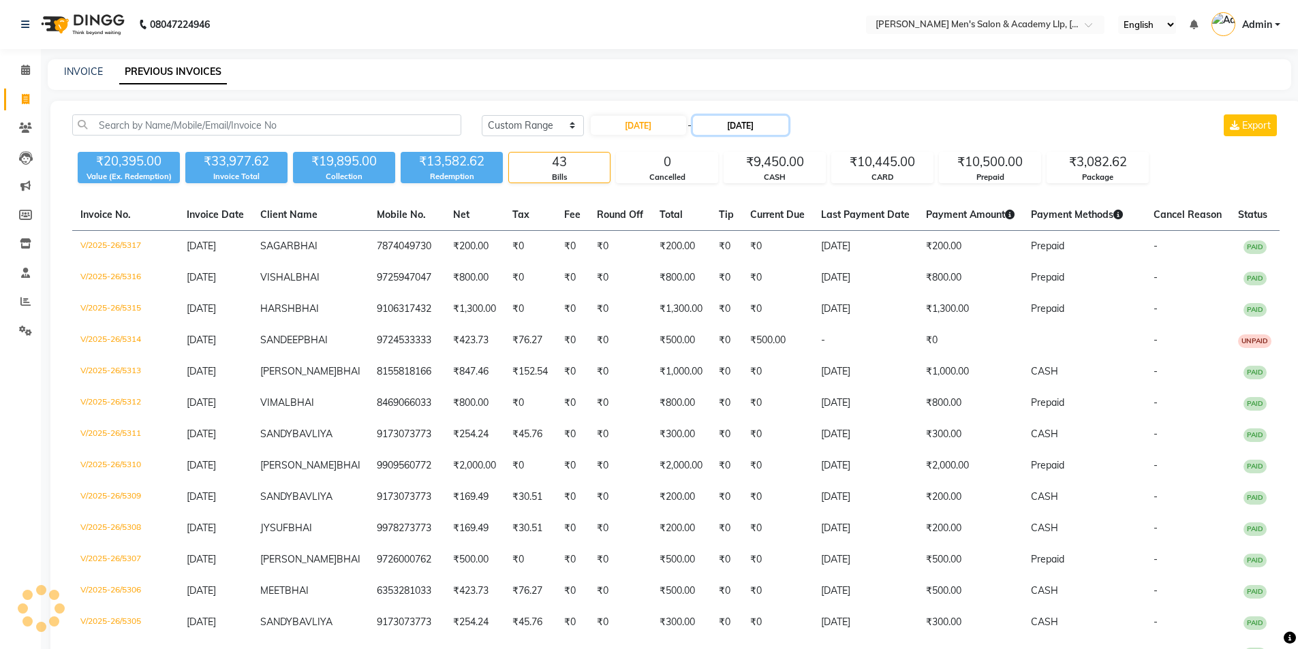
click at [744, 122] on input "[DATE]" at bounding box center [740, 125] width 95 height 19
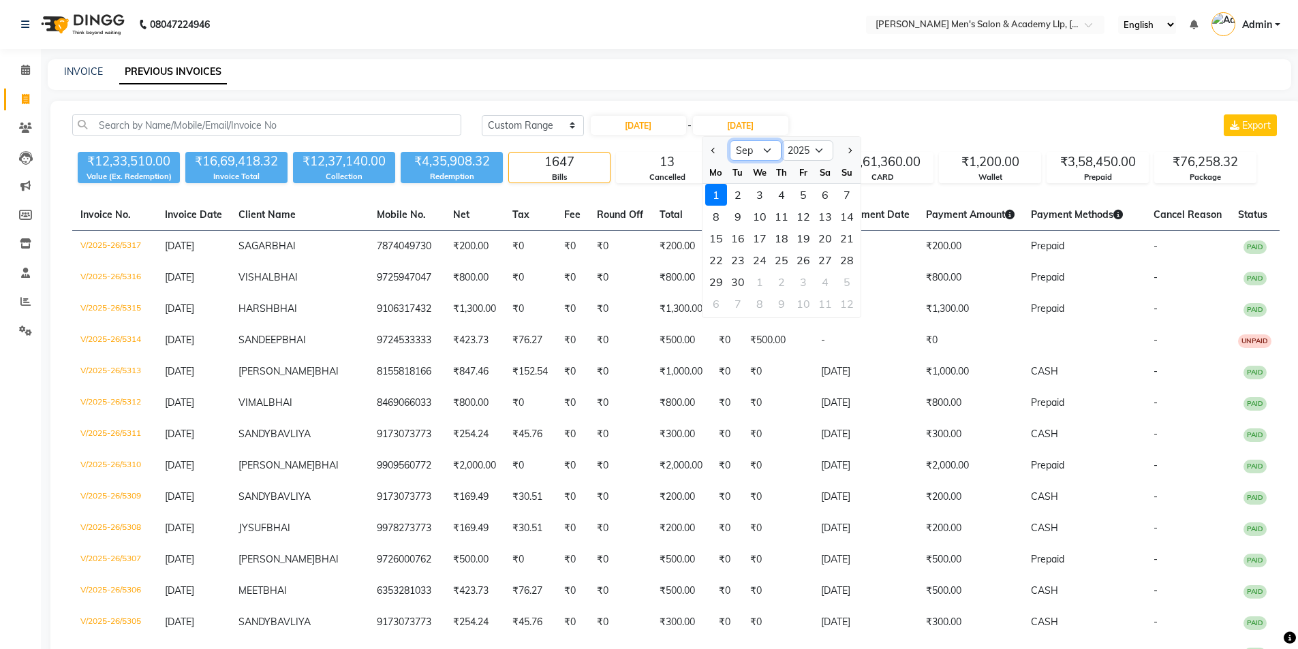
click at [743, 150] on select "Aug Sep Oct Nov Dec" at bounding box center [756, 150] width 52 height 20
select select "8"
click at [730, 140] on select "Aug Sep Oct Nov Dec" at bounding box center [756, 150] width 52 height 20
click at [852, 281] on div "31" at bounding box center [847, 282] width 22 height 22
type input "[DATE]"
